Goal: Obtain resource: Obtain resource

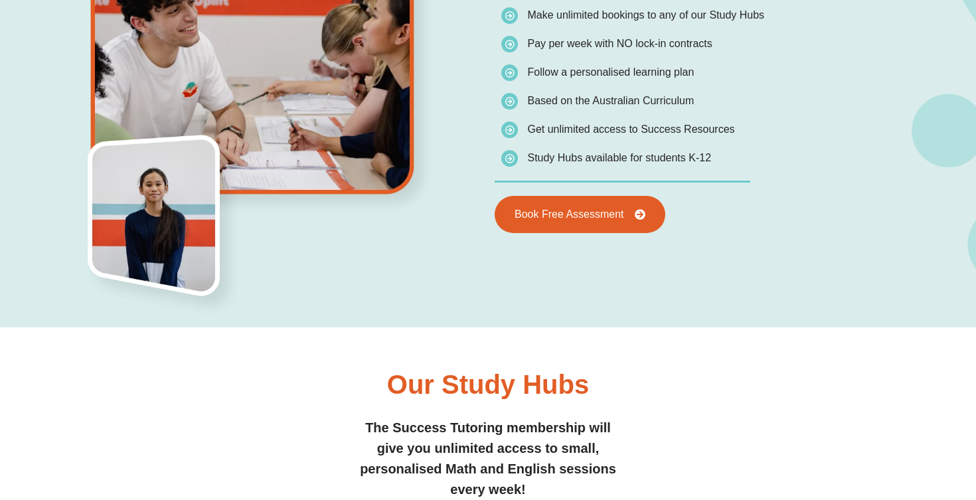
scroll to position [1073, 0]
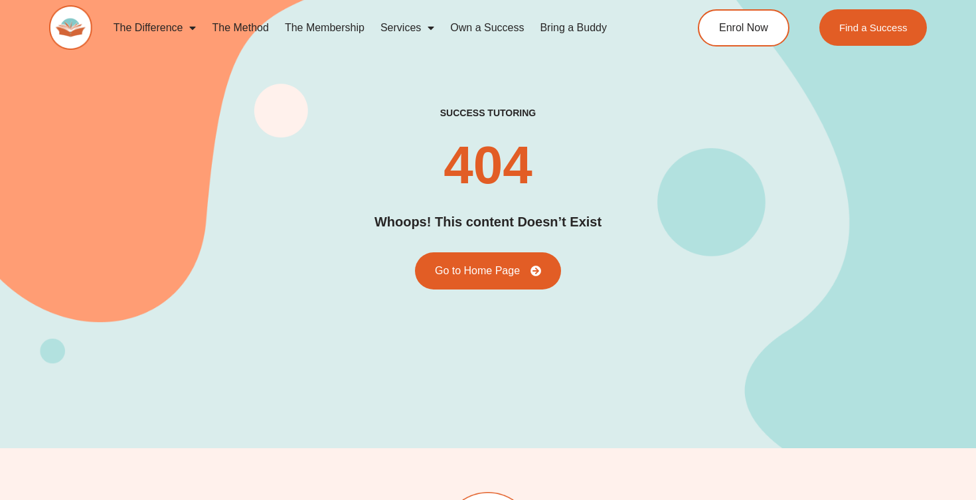
click at [639, 211] on div "success tutoring 404 Whoops! This content Doesn’t Exist Go to Home Page" at bounding box center [488, 198] width 878 height 183
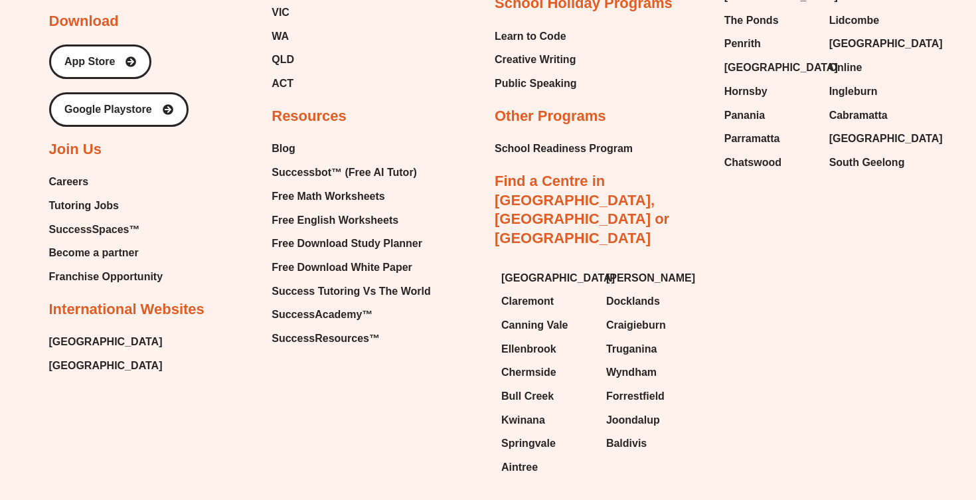
scroll to position [1007, 0]
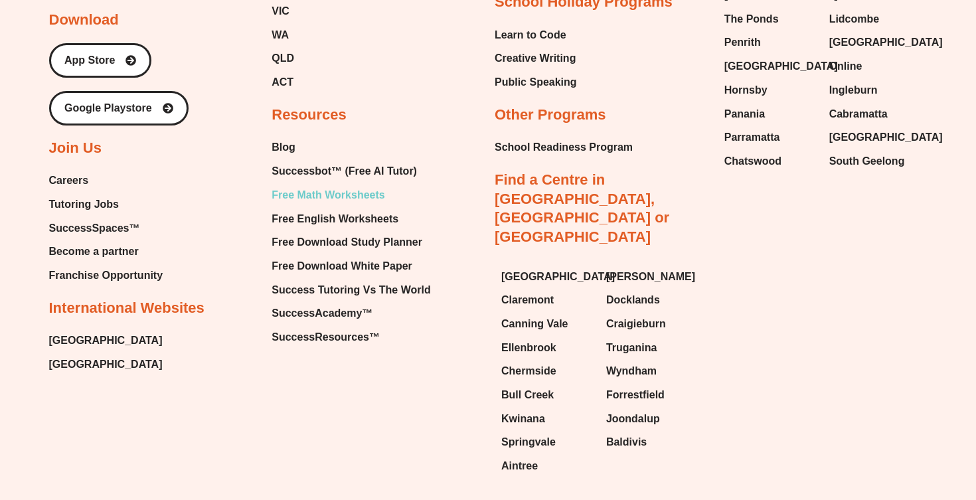
click at [363, 194] on span "Free Math Worksheets" at bounding box center [328, 195] width 113 height 20
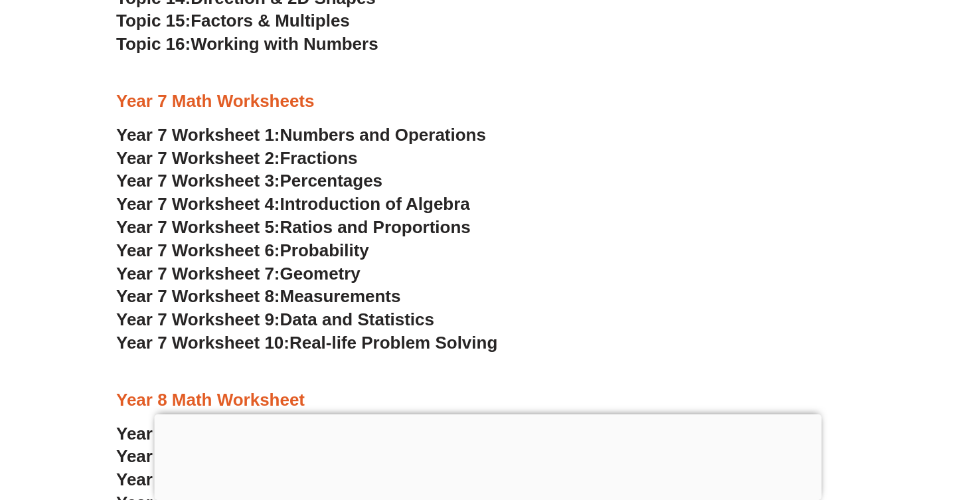
scroll to position [3950, 0]
click at [408, 202] on span "Introduction of Algebra" at bounding box center [375, 203] width 190 height 20
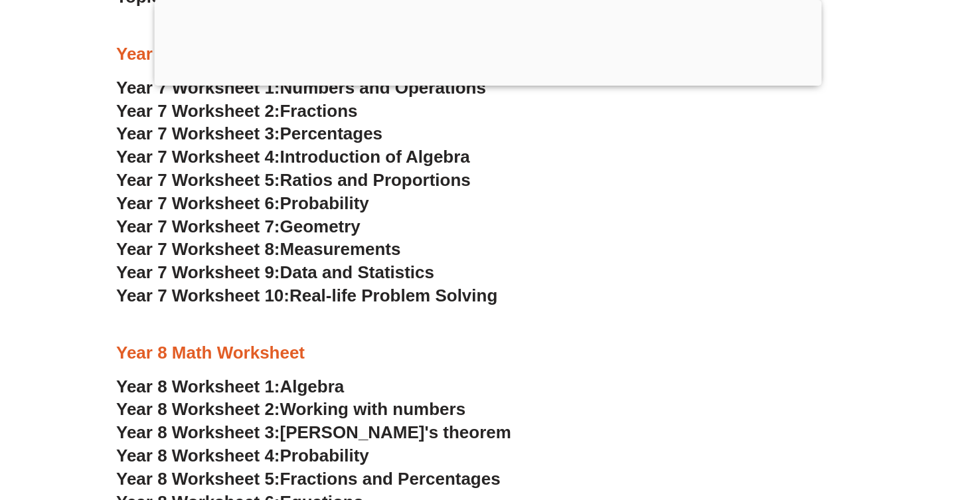
scroll to position [4047, 0]
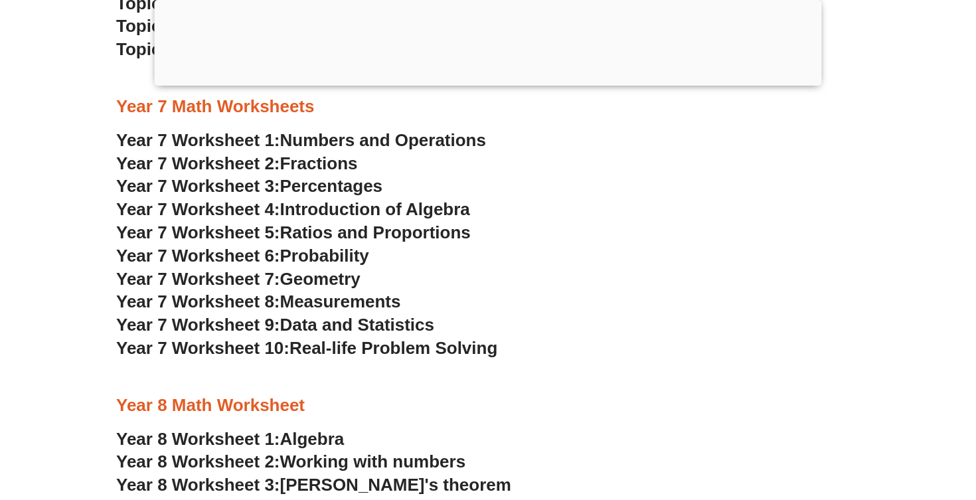
click at [396, 211] on span "Introduction of Algebra" at bounding box center [375, 209] width 190 height 20
